Goal: Complete application form

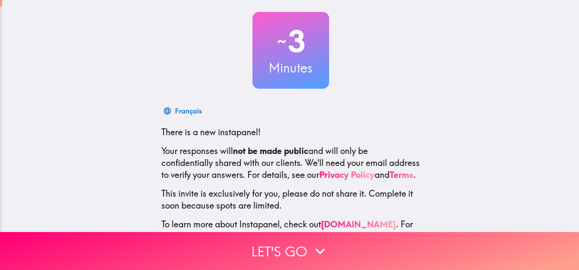
scroll to position [85, 0]
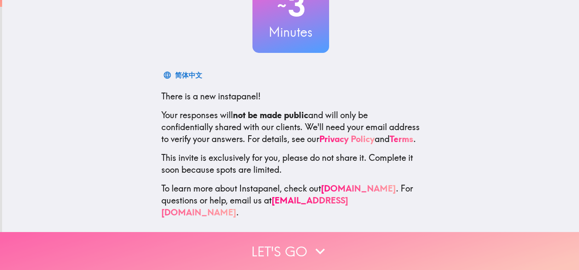
click at [291, 238] on button "Let's go" at bounding box center [289, 251] width 579 height 38
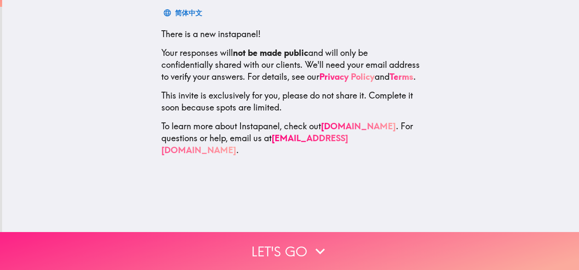
scroll to position [0, 0]
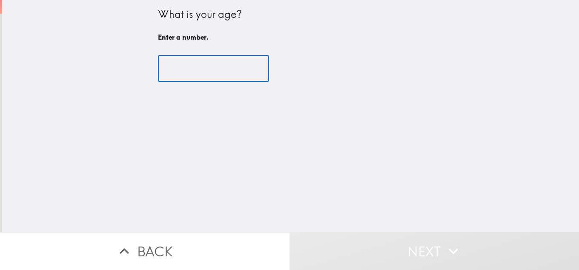
click at [215, 67] on input "number" at bounding box center [213, 68] width 111 height 26
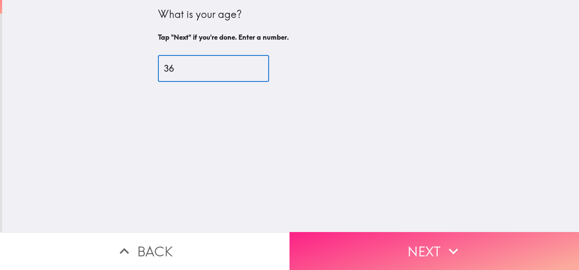
type input "36"
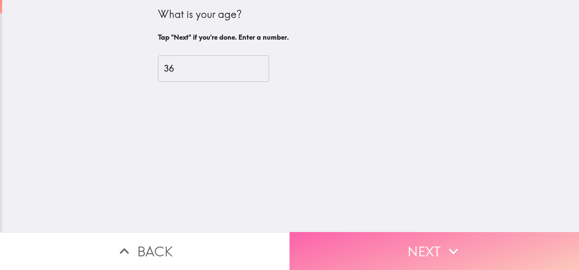
click at [375, 232] on button "Next" at bounding box center [435, 251] width 290 height 38
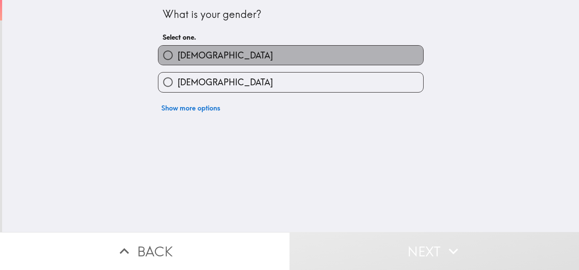
click at [235, 55] on label "[DEMOGRAPHIC_DATA]" at bounding box center [290, 55] width 265 height 19
click at [178, 55] on input "[DEMOGRAPHIC_DATA]" at bounding box center [167, 55] width 19 height 19
radio input "true"
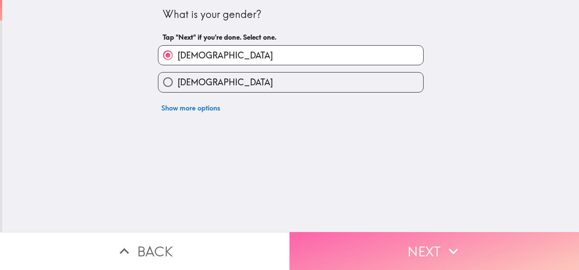
click at [358, 233] on button "Next" at bounding box center [435, 251] width 290 height 38
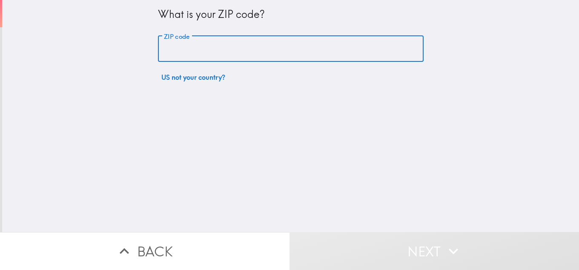
click at [219, 44] on input "ZIP code" at bounding box center [291, 49] width 266 height 26
type input "85712"
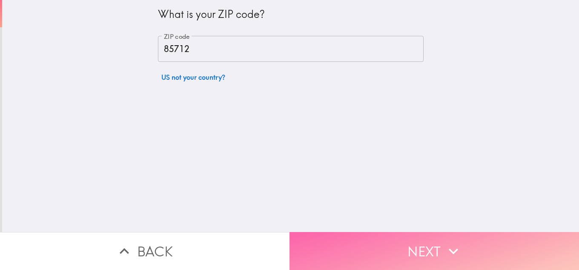
click at [387, 242] on button "Next" at bounding box center [435, 251] width 290 height 38
